Goal: Transaction & Acquisition: Book appointment/travel/reservation

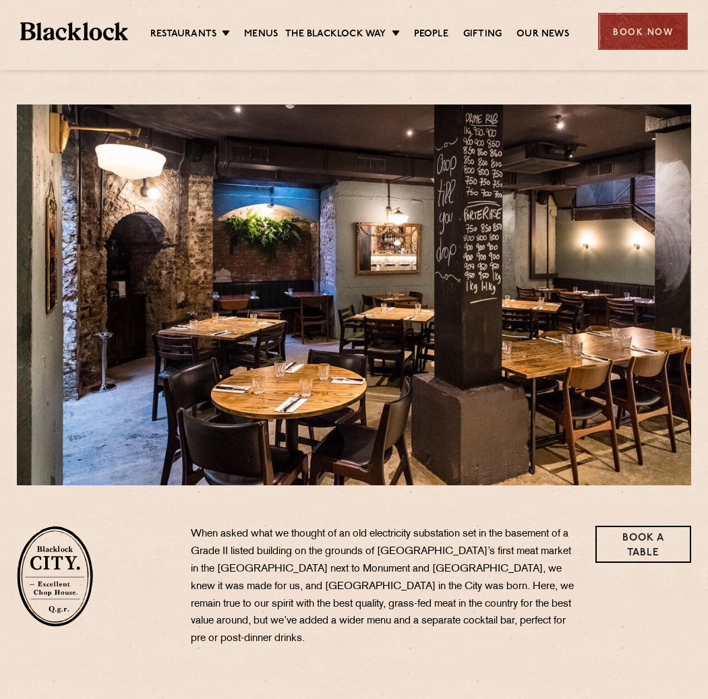
click at [630, 22] on div "Book Now" at bounding box center [643, 31] width 90 height 37
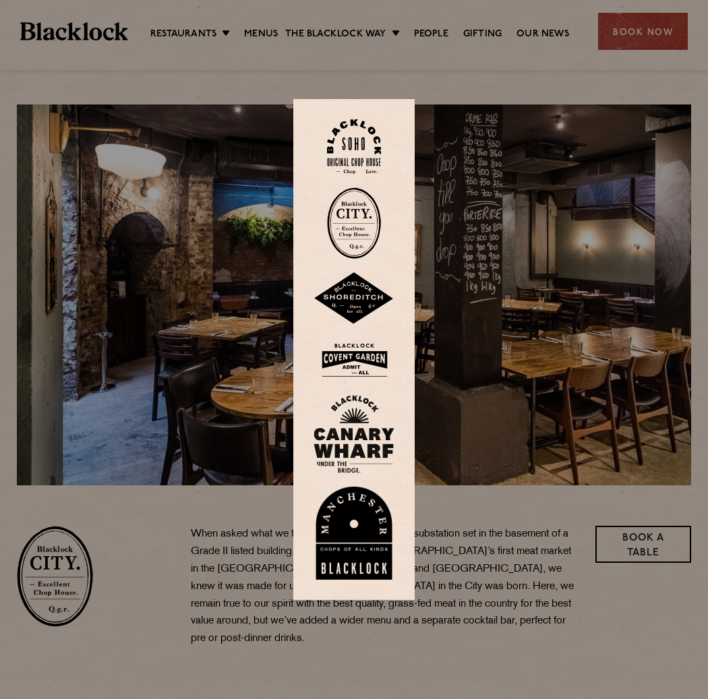
click at [360, 368] on img at bounding box center [354, 361] width 81 height 44
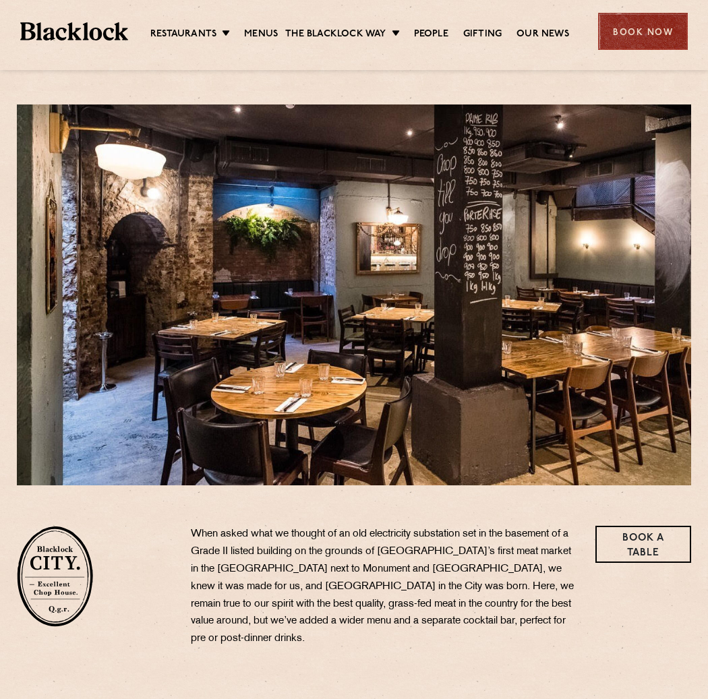
click at [632, 39] on div "Book Now" at bounding box center [643, 31] width 90 height 37
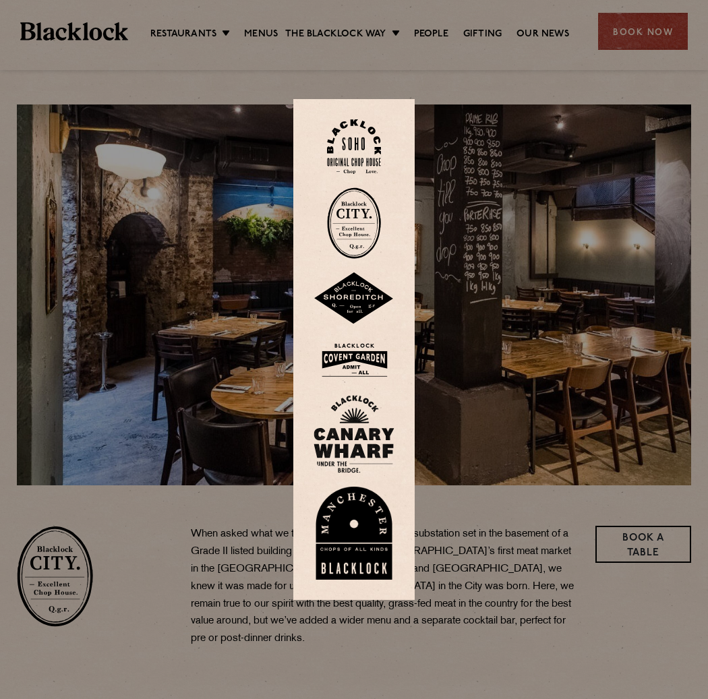
click at [349, 444] on img at bounding box center [354, 434] width 81 height 78
